Goal: Transaction & Acquisition: Purchase product/service

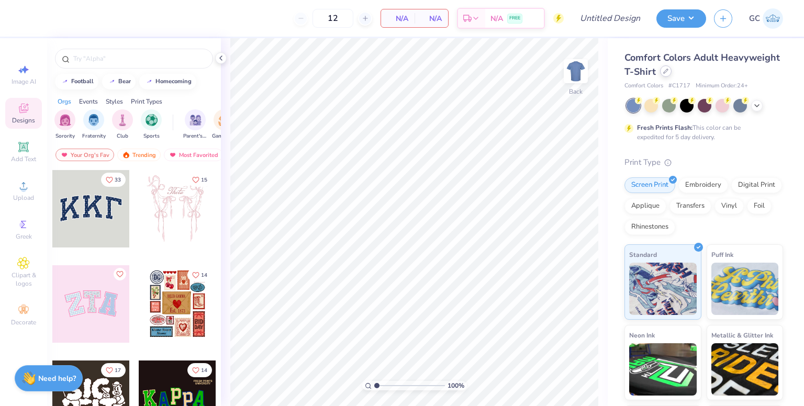
click at [671, 75] on div at bounding box center [666, 71] width 12 height 12
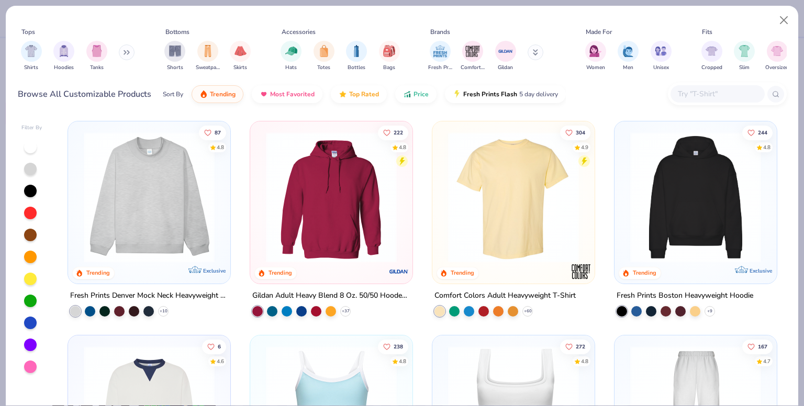
click at [695, 96] on input "text" at bounding box center [717, 94] width 81 height 12
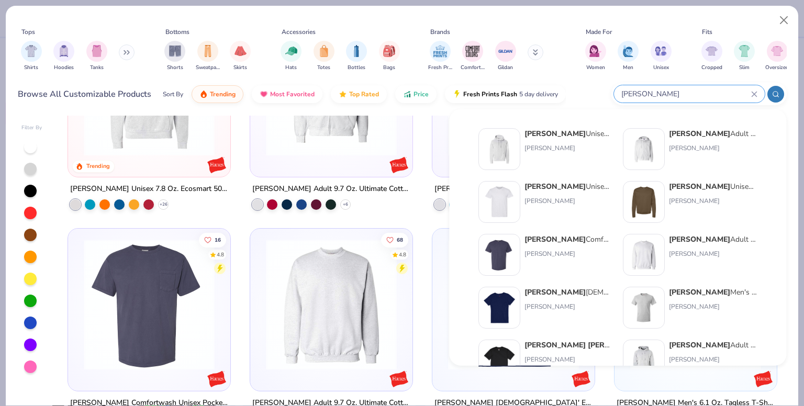
scroll to position [89, 0]
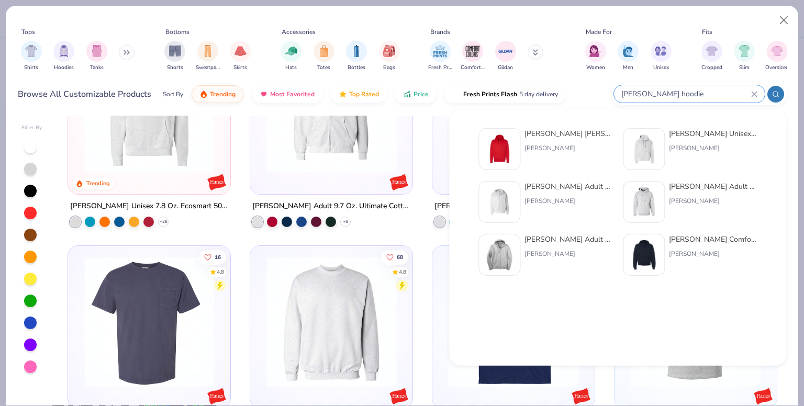
type input "[PERSON_NAME] hoodie"
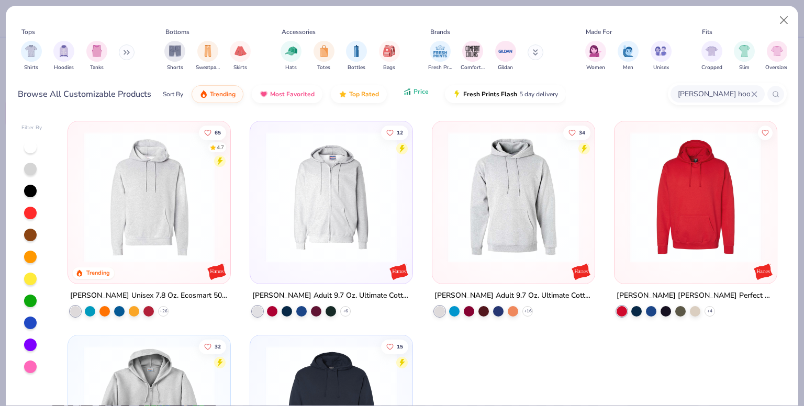
click at [414, 91] on span "Price" at bounding box center [420, 91] width 15 height 8
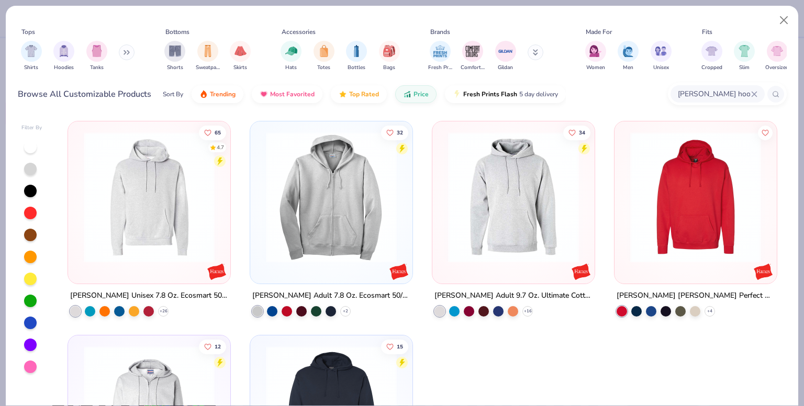
click at [149, 178] on img at bounding box center [148, 197] width 141 height 131
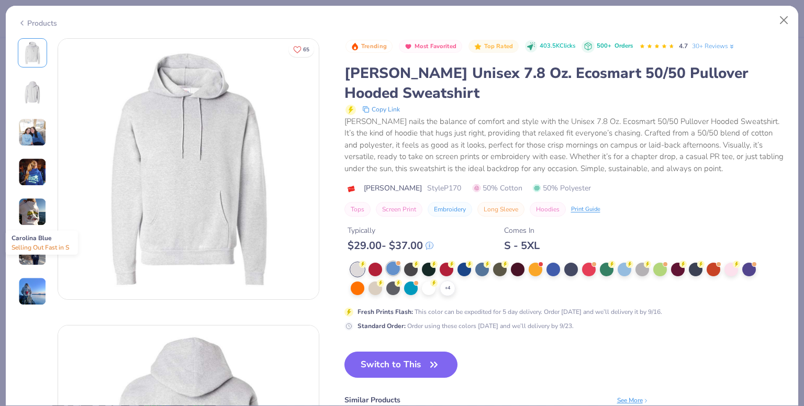
click at [395, 267] on div at bounding box center [393, 269] width 14 height 14
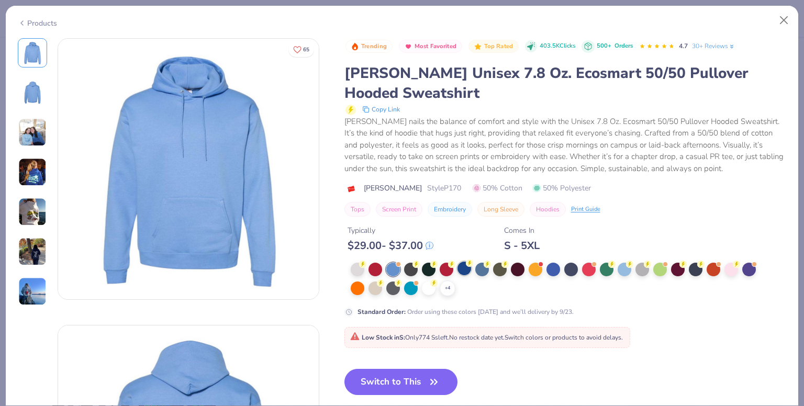
click at [468, 266] on div at bounding box center [464, 269] width 14 height 14
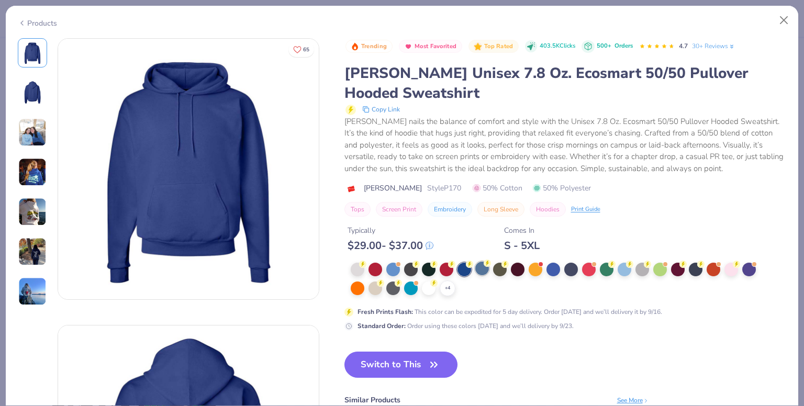
click at [483, 273] on div at bounding box center [482, 269] width 14 height 14
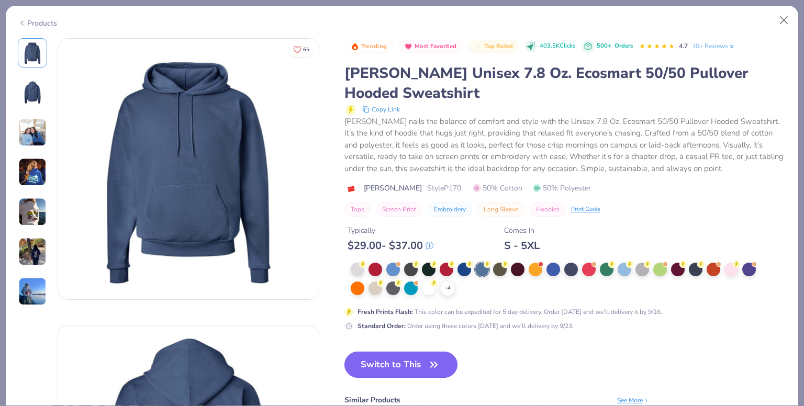
click at [410, 357] on button "Switch to This" at bounding box center [401, 365] width 114 height 26
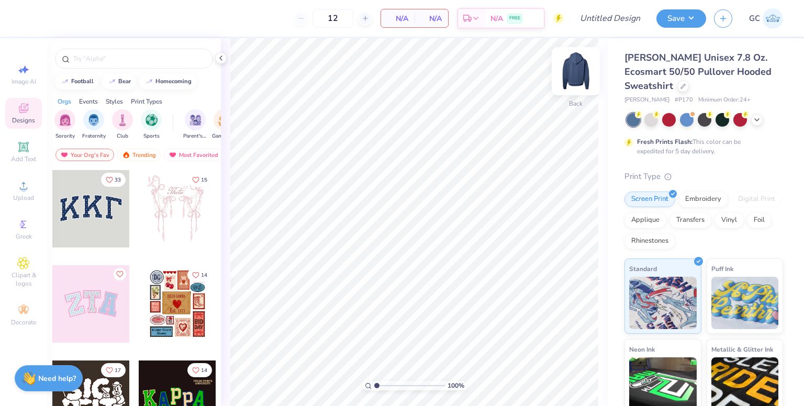
click at [580, 78] on img at bounding box center [576, 71] width 42 height 42
click at [30, 186] on div "Upload" at bounding box center [23, 190] width 37 height 31
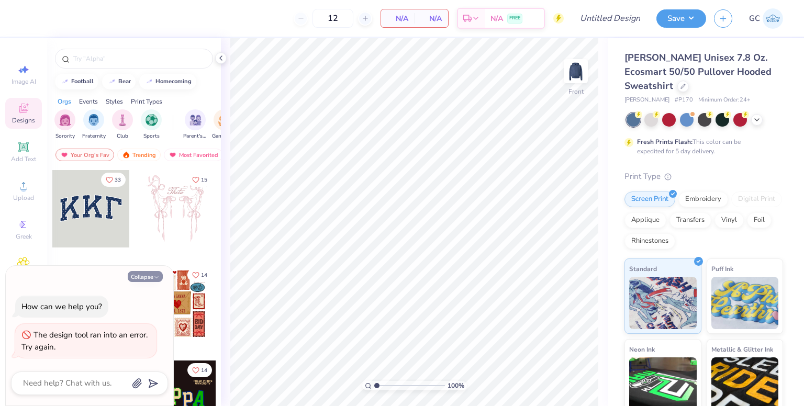
click at [154, 281] on button "Collapse" at bounding box center [145, 276] width 35 height 11
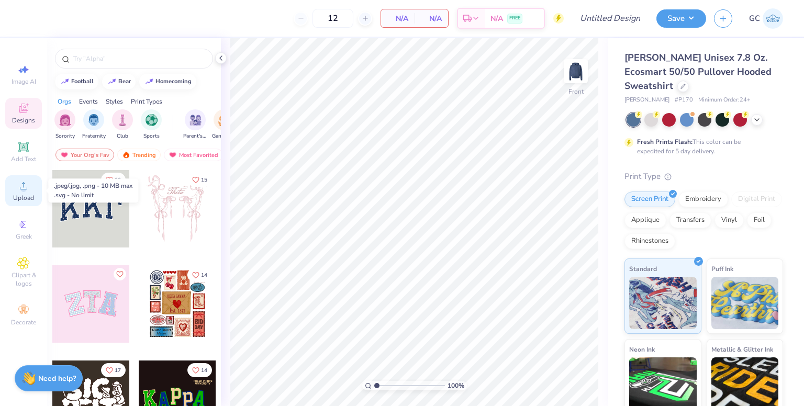
click at [24, 187] on circle at bounding box center [23, 189] width 6 height 6
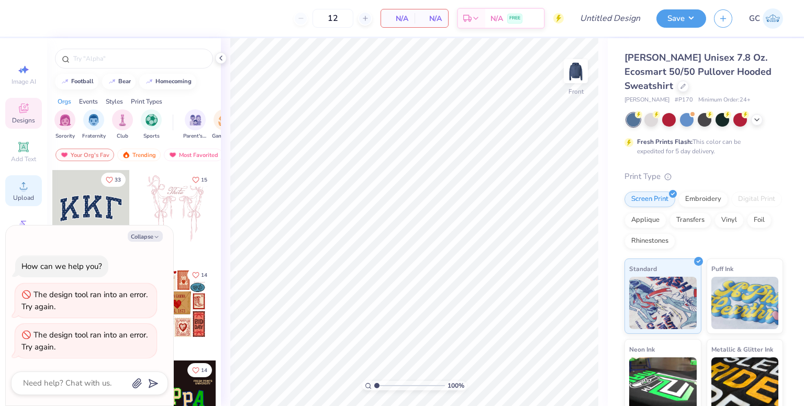
click at [15, 182] on div "Upload" at bounding box center [23, 190] width 37 height 31
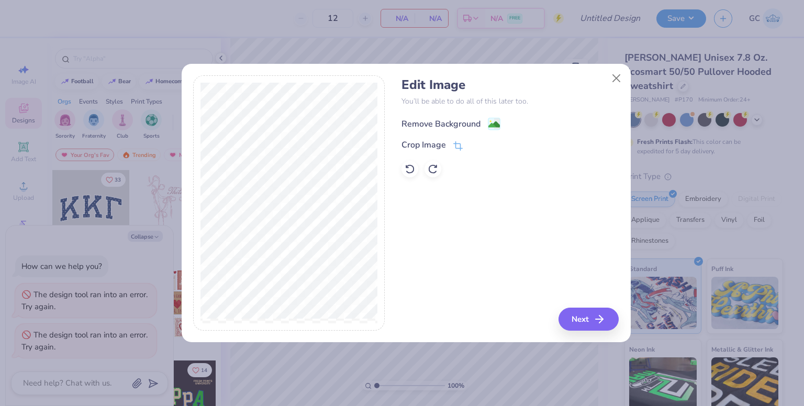
click at [492, 122] on image at bounding box center [494, 125] width 12 height 12
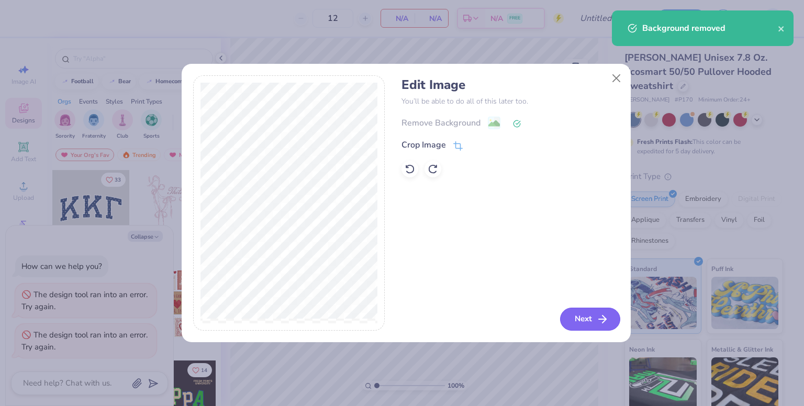
click at [581, 319] on button "Next" at bounding box center [590, 319] width 60 height 23
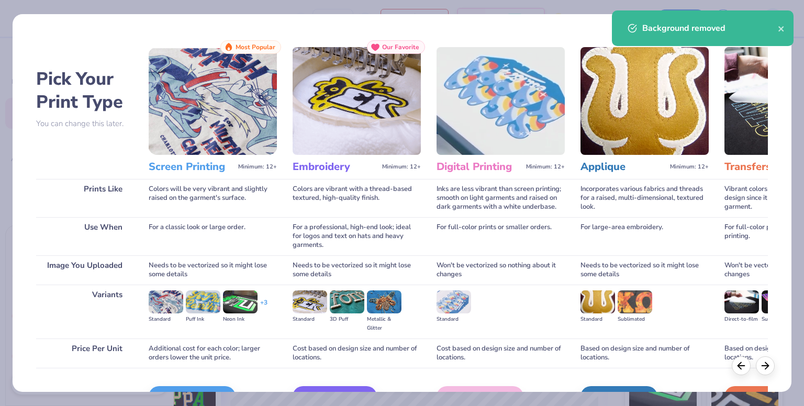
scroll to position [63, 0]
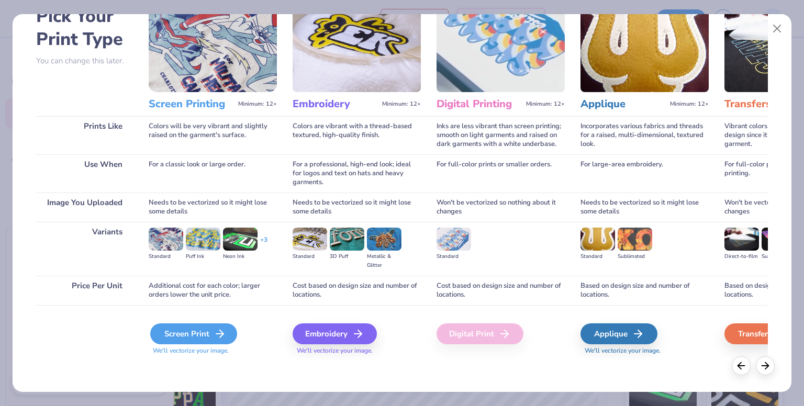
click at [196, 335] on div "Screen Print" at bounding box center [193, 333] width 87 height 21
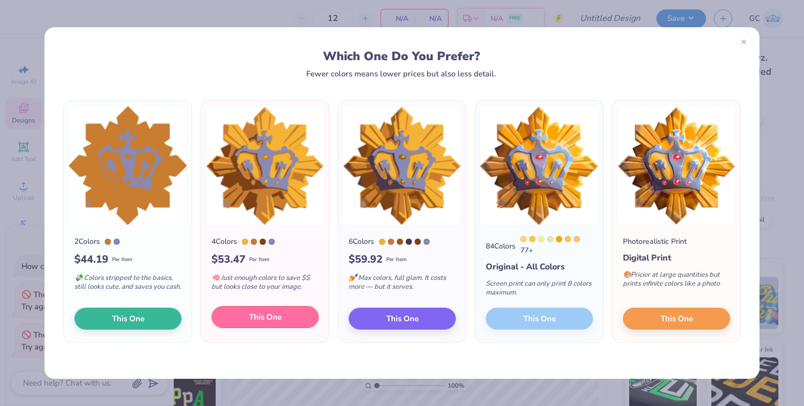
click at [268, 319] on span "This One" at bounding box center [265, 317] width 32 height 12
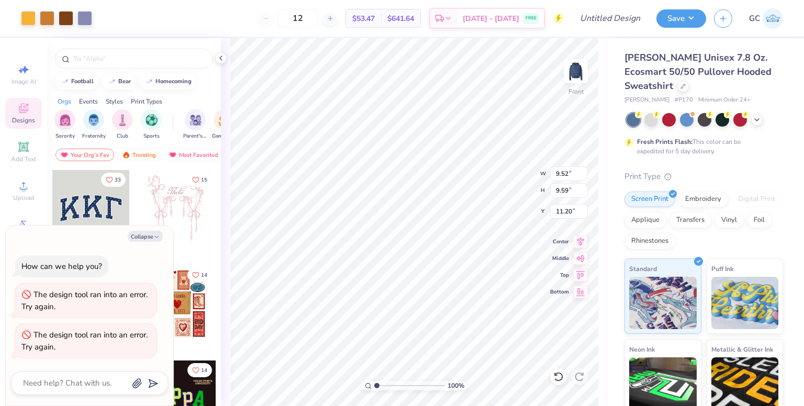
type textarea "x"
type input "9.47"
type input "9.55"
type input "11.25"
type textarea "x"
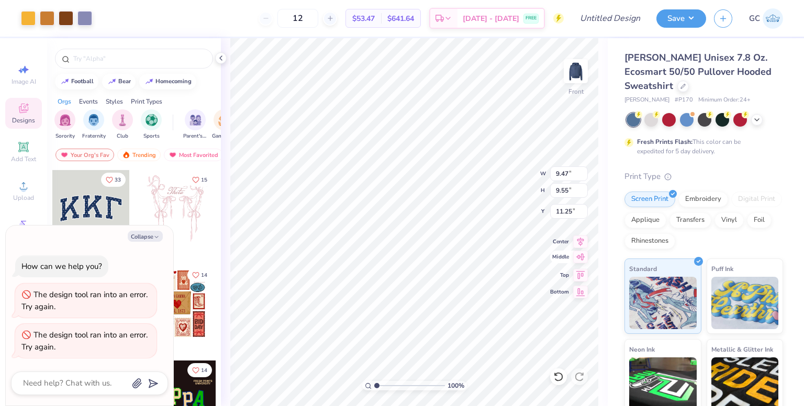
type input "9.63"
click at [577, 77] on img at bounding box center [576, 71] width 42 height 42
type textarea "x"
